Goal: Find specific page/section: Find specific page/section

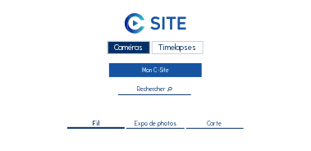
click at [148, 70] on link "Mon C-Site" at bounding box center [155, 69] width 93 height 13
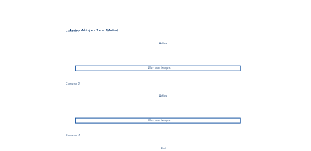
scroll to position [131, 0]
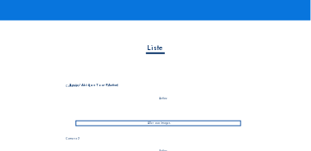
click at [164, 98] on div "Active" at bounding box center [162, 99] width 175 height 3
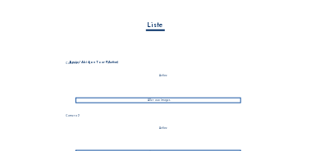
scroll to position [197, 0]
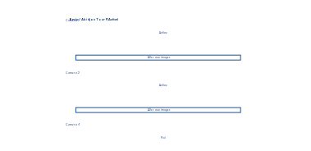
click at [161, 57] on div "Aller aux images" at bounding box center [158, 58] width 166 height 6
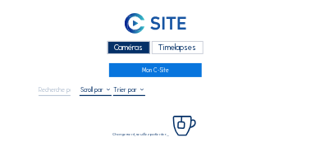
click at [161, 55] on div "Caméras Timelapses" at bounding box center [155, 48] width 233 height 17
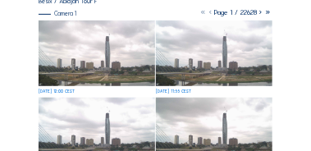
scroll to position [115, 0]
